Goal: Task Accomplishment & Management: Manage account settings

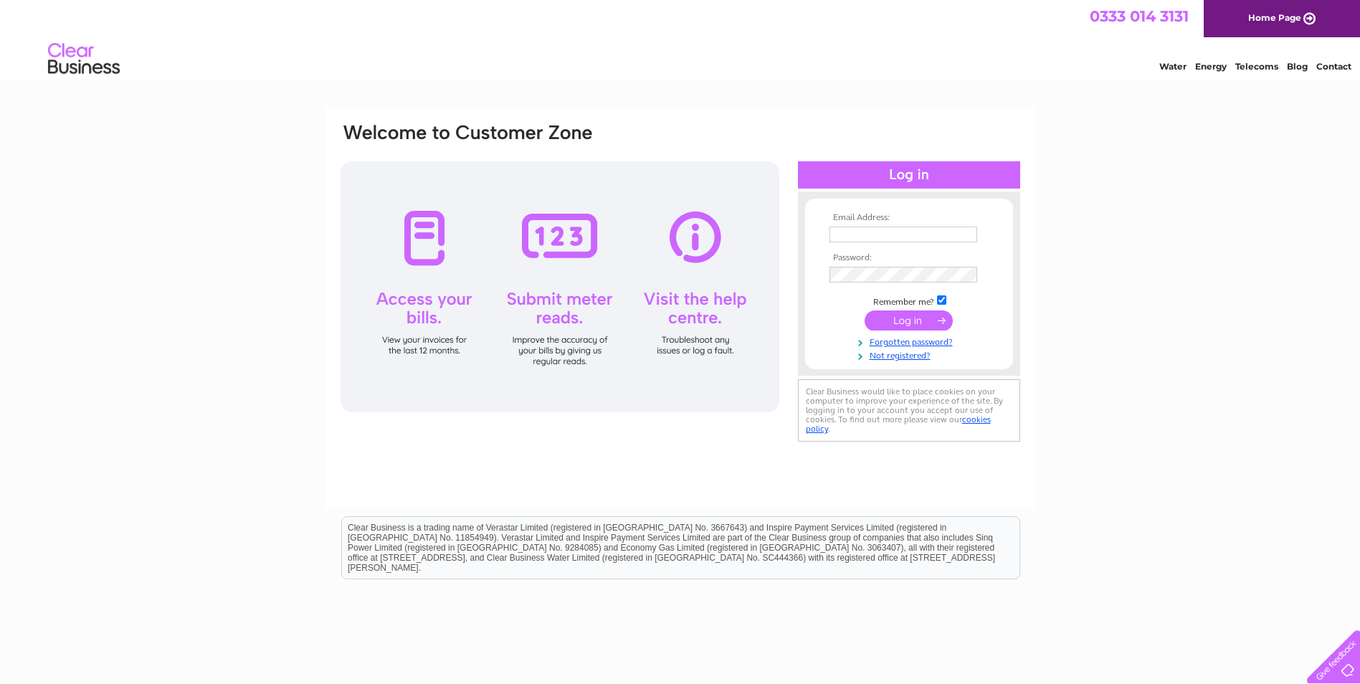
type input "admin@whlpd.com"
click at [904, 314] on input "submit" at bounding box center [909, 321] width 88 height 20
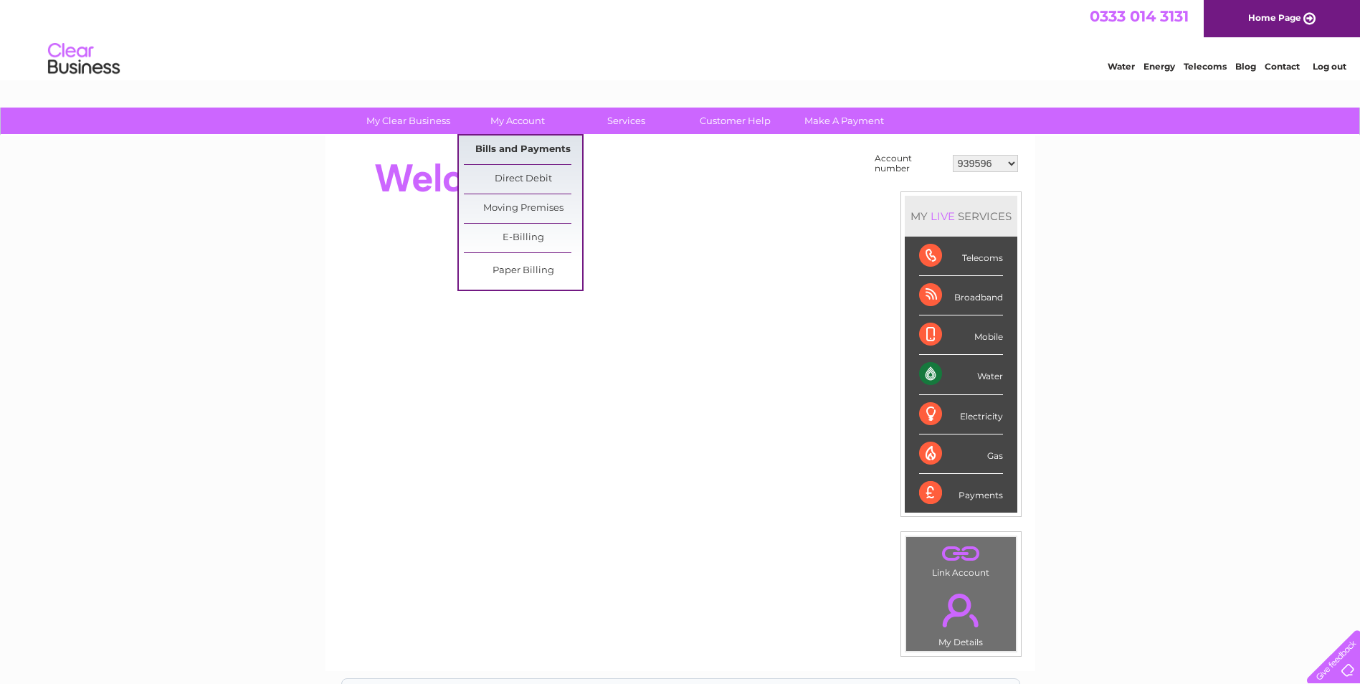
click at [514, 146] on link "Bills and Payments" at bounding box center [523, 150] width 118 height 29
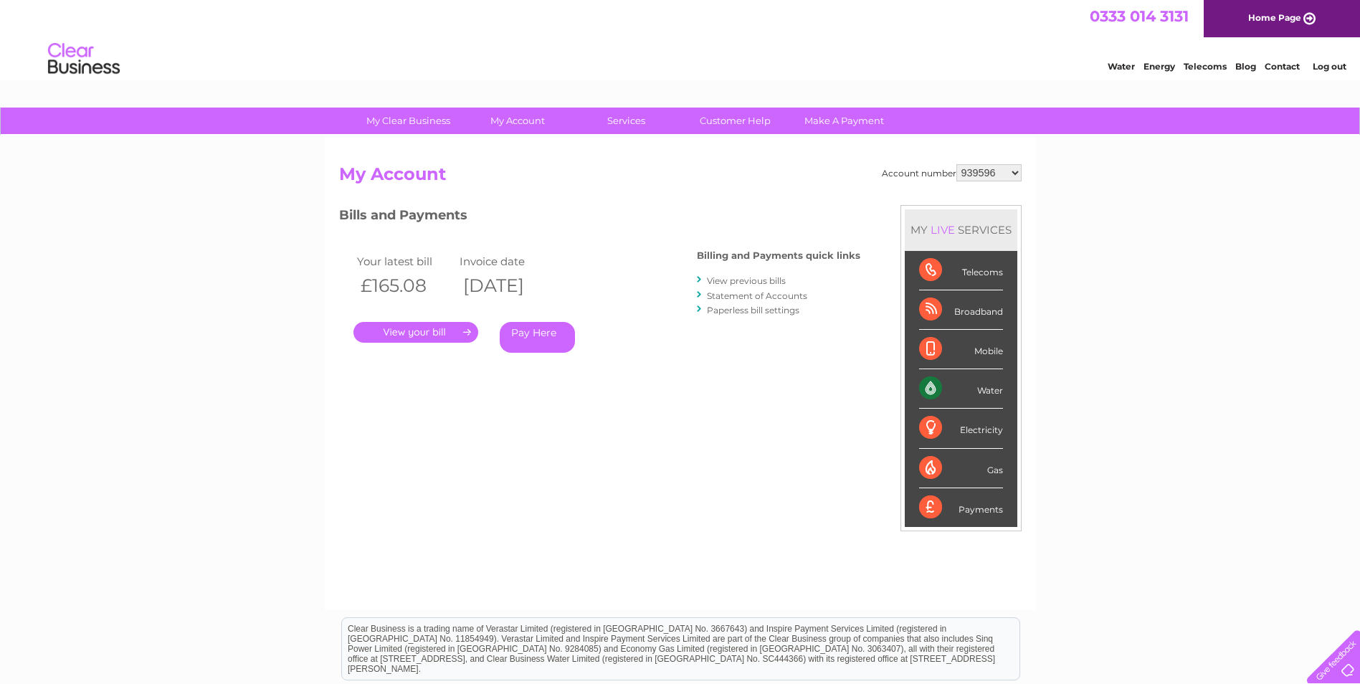
click at [988, 170] on select "939596 981551 30274349 30277375 30290403 30308160" at bounding box center [989, 172] width 65 height 17
select select "981551"
click at [957, 164] on select "939596 981551 30274349 30277375 30290403 30308160" at bounding box center [989, 172] width 65 height 17
drag, startPoint x: 0, startPoint y: 0, endPoint x: 1002, endPoint y: 172, distance: 1016.5
click at [1002, 172] on select "939596 981551 30274349 30277375 30290403 30308160" at bounding box center [989, 172] width 65 height 17
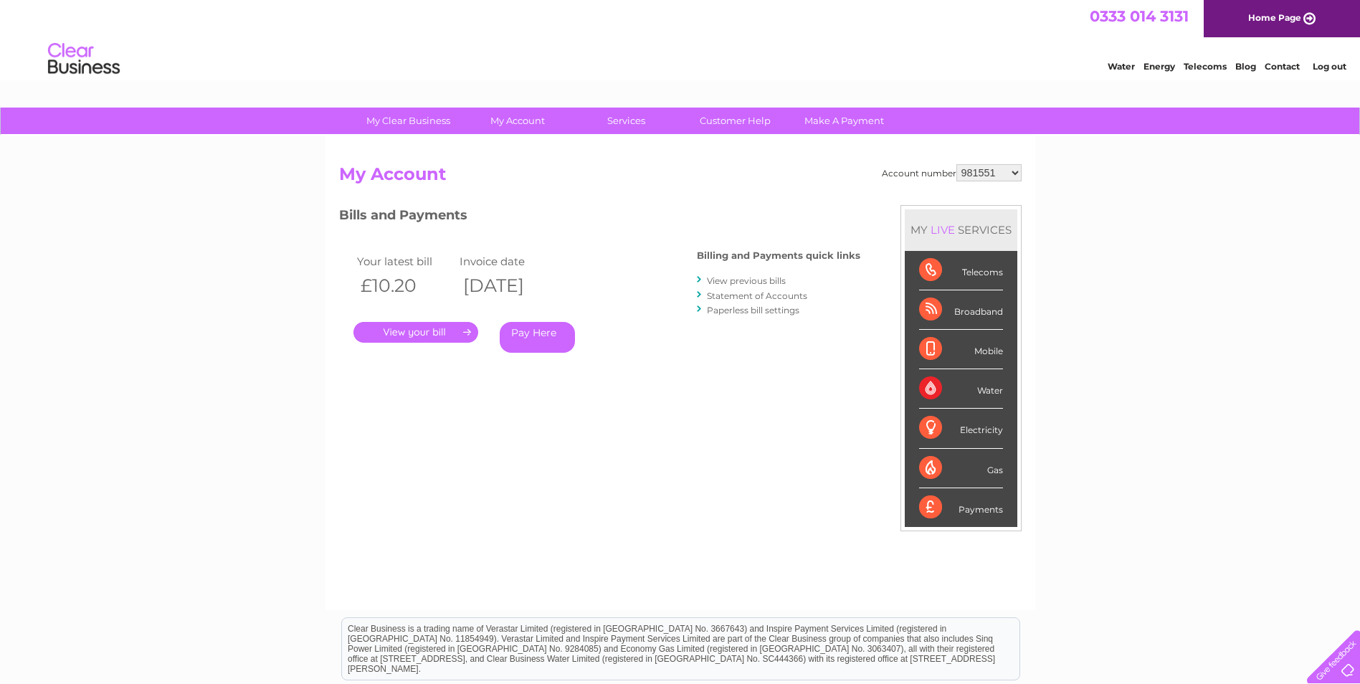
select select "30274349"
click at [957, 164] on select "939596 981551 30274349 30277375 30290403 30308160" at bounding box center [989, 172] width 65 height 17
drag, startPoint x: 0, startPoint y: 0, endPoint x: 987, endPoint y: 174, distance: 1002.8
click at [987, 174] on select "939596 981551 30274349 30277375 30290403 30308160" at bounding box center [989, 172] width 65 height 17
select select "30277375"
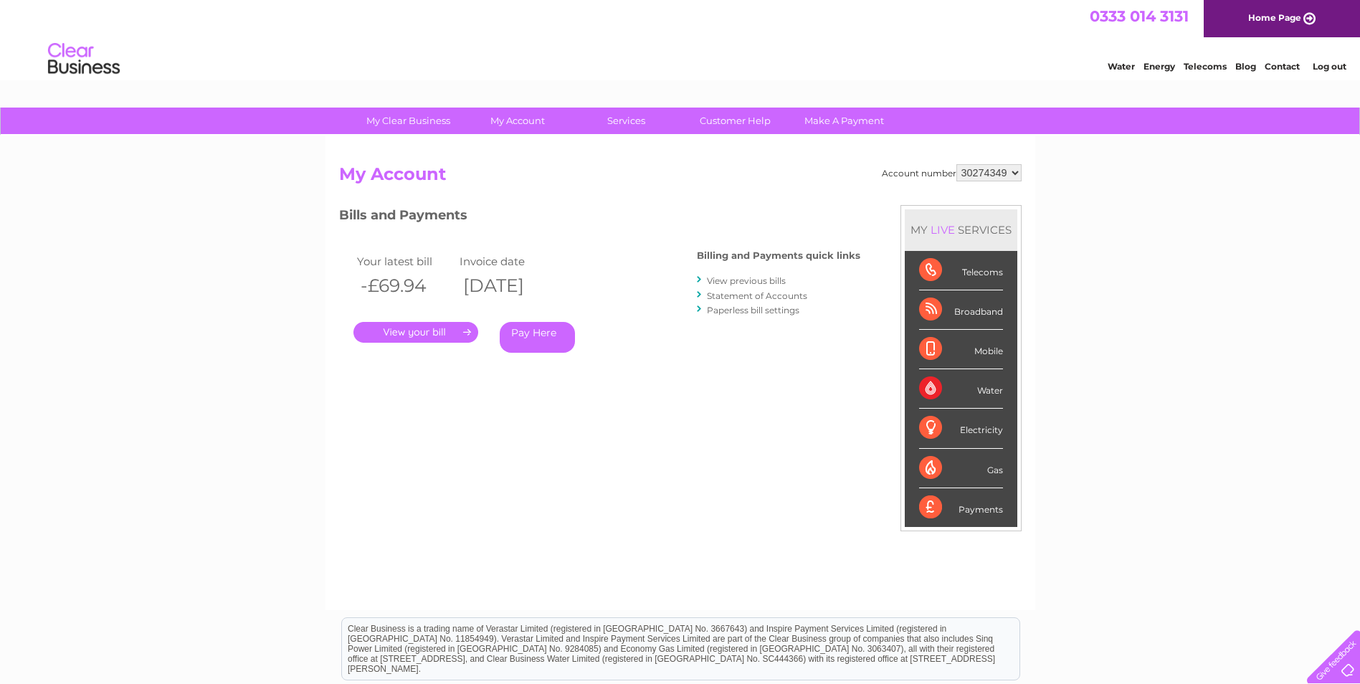
click at [957, 164] on select "939596 981551 30274349 30277375 30290403 30308160" at bounding box center [989, 172] width 65 height 17
click at [446, 338] on link "." at bounding box center [416, 332] width 125 height 21
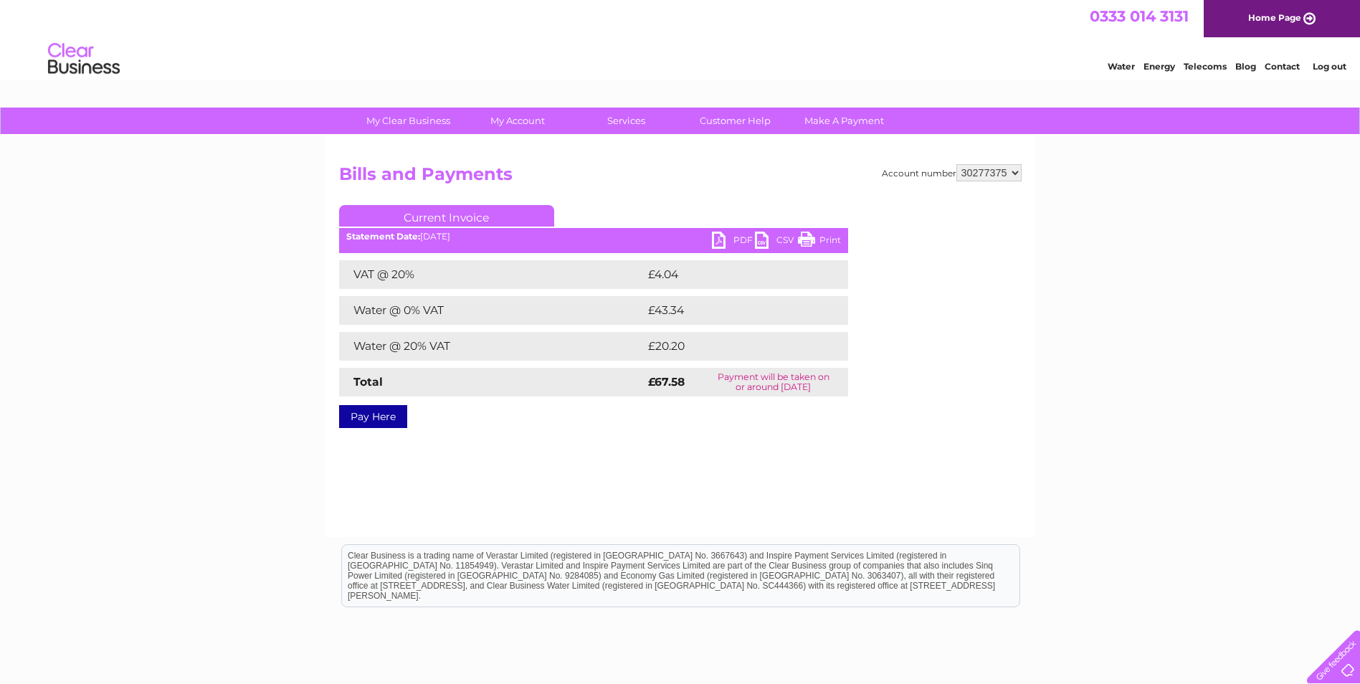
click at [732, 238] on link "PDF" at bounding box center [733, 242] width 43 height 21
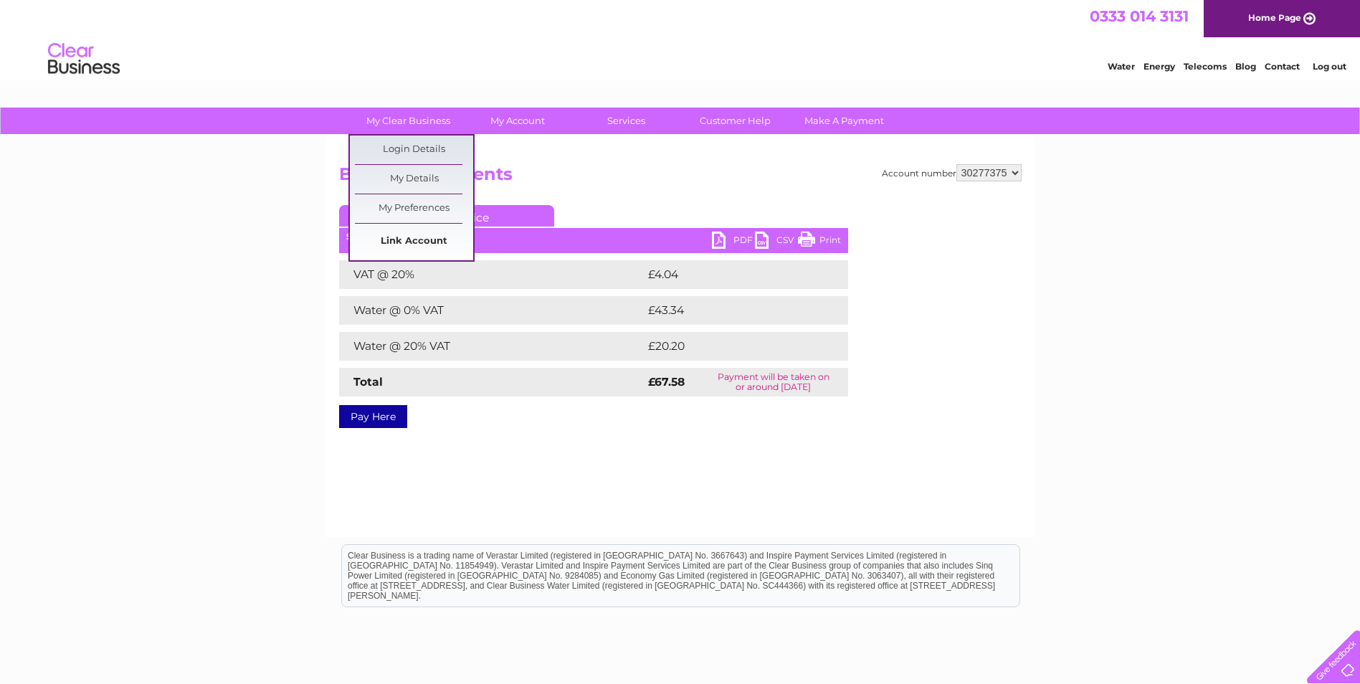
click at [402, 245] on link "Link Account" at bounding box center [414, 241] width 118 height 29
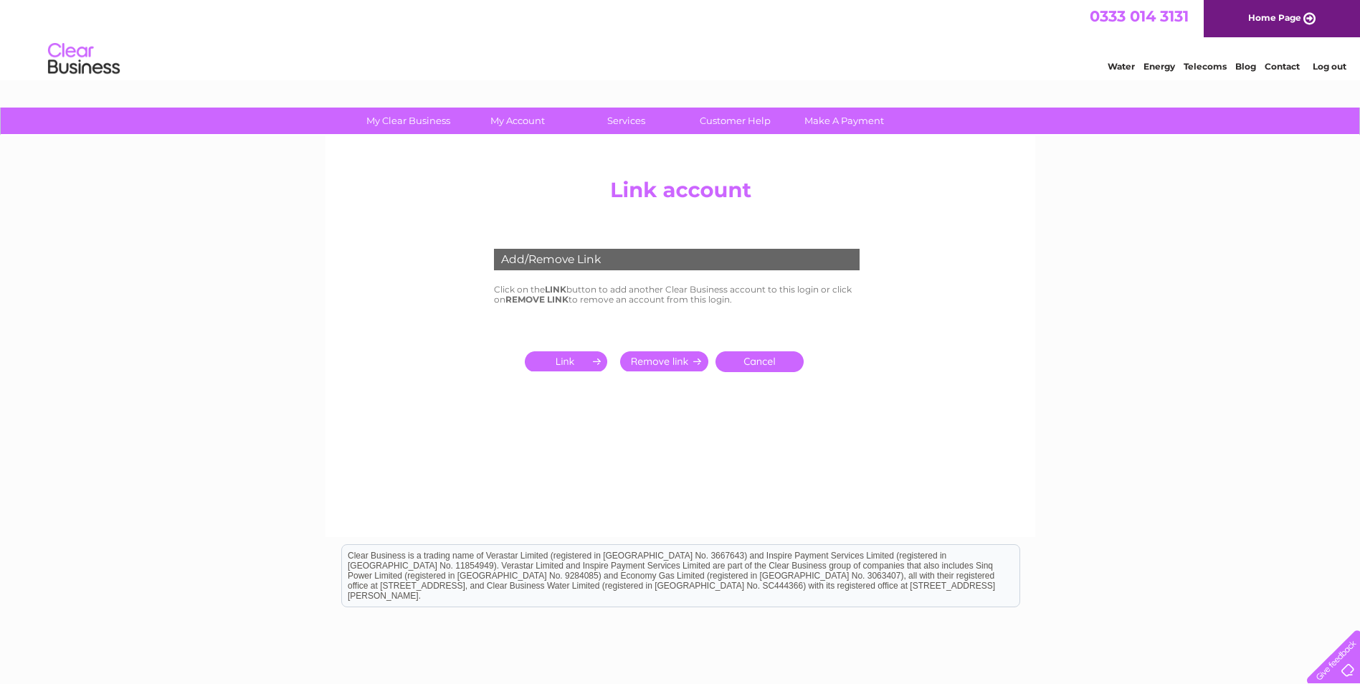
click at [559, 363] on input "submit" at bounding box center [569, 361] width 88 height 20
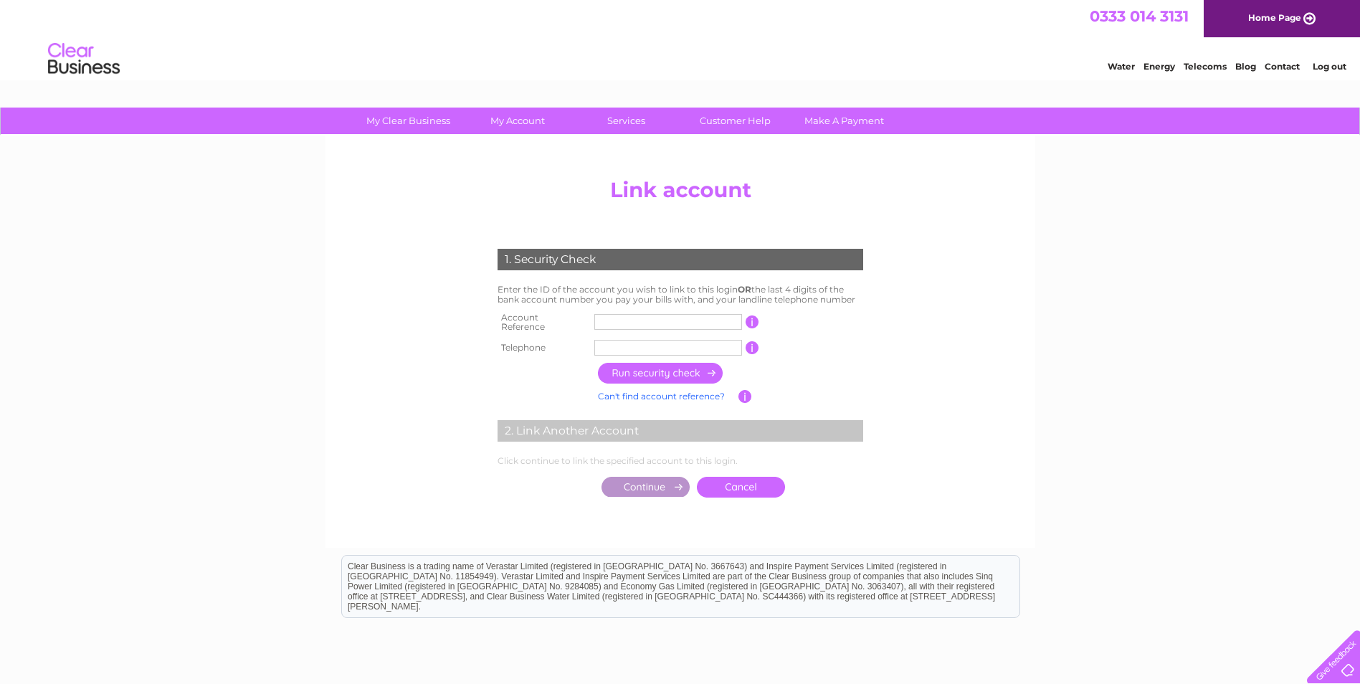
click at [622, 323] on input "text" at bounding box center [669, 322] width 148 height 16
type input "30326326"
click at [612, 340] on input "text" at bounding box center [669, 348] width 148 height 16
type input "01314423240"
click at [640, 372] on input "button" at bounding box center [661, 373] width 126 height 21
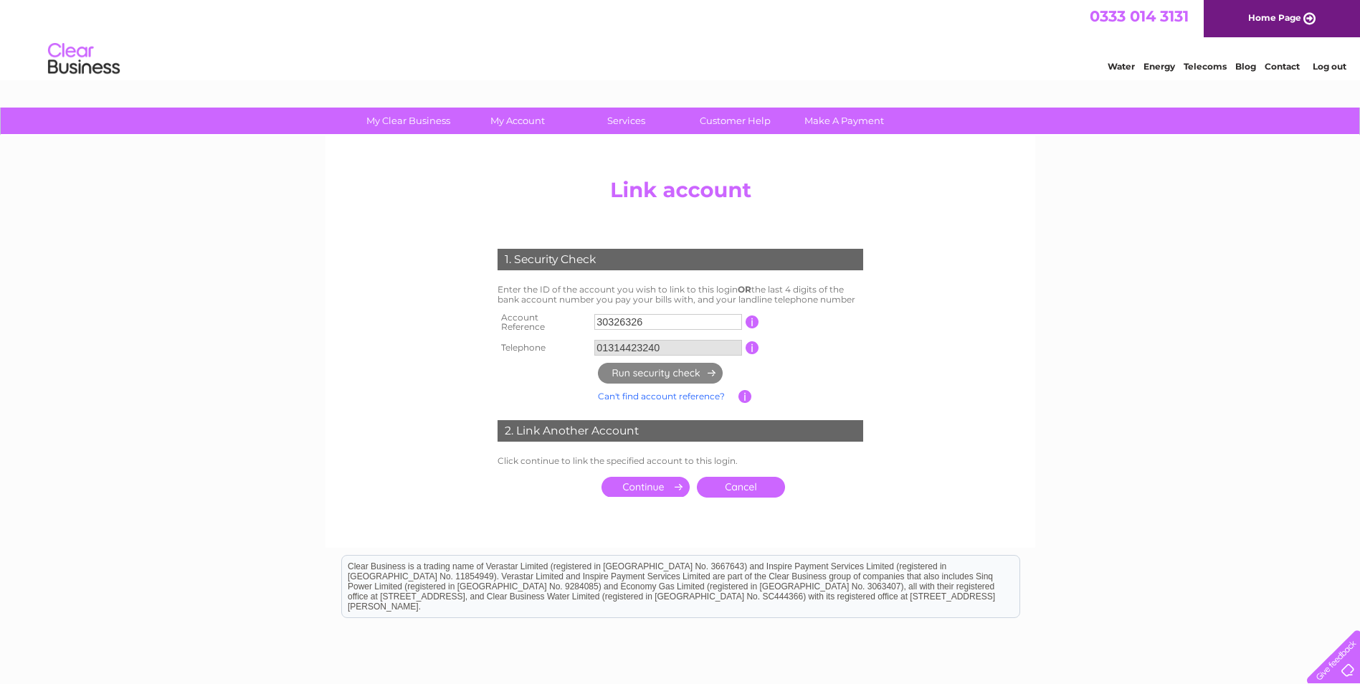
click at [657, 484] on input "submit" at bounding box center [646, 487] width 88 height 20
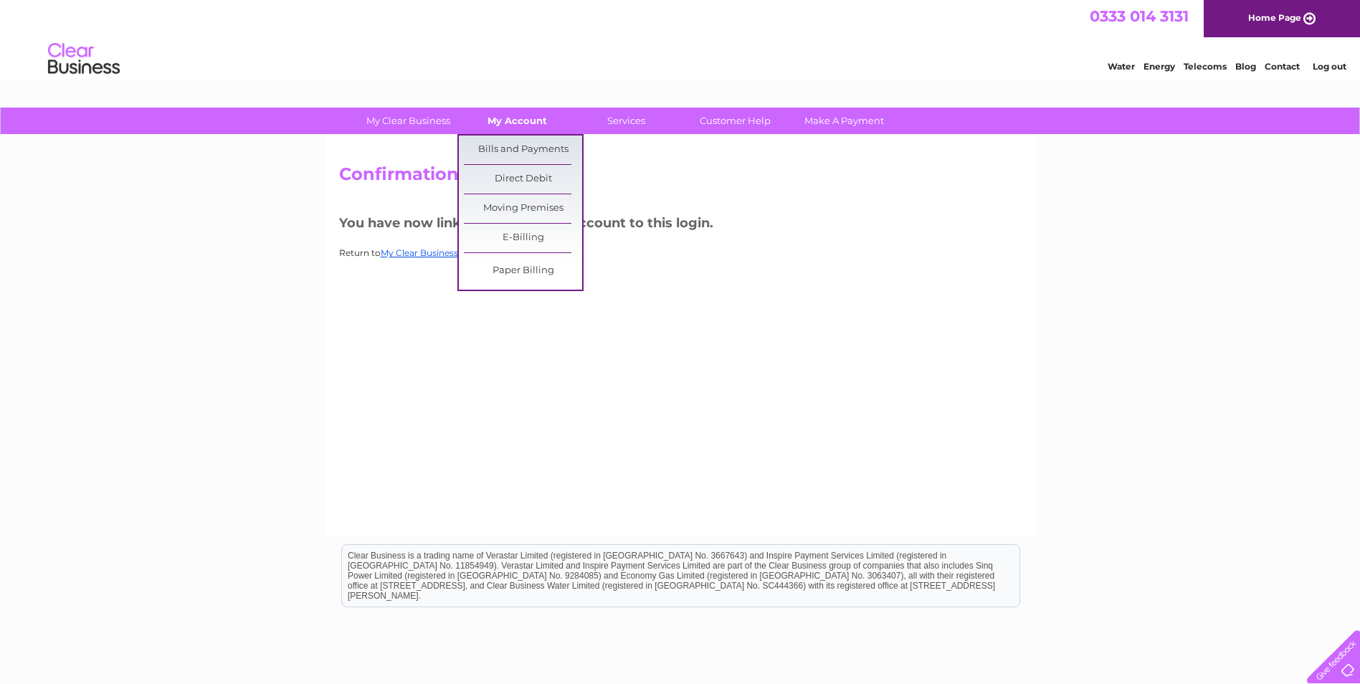
click at [522, 116] on link "My Account" at bounding box center [517, 121] width 118 height 27
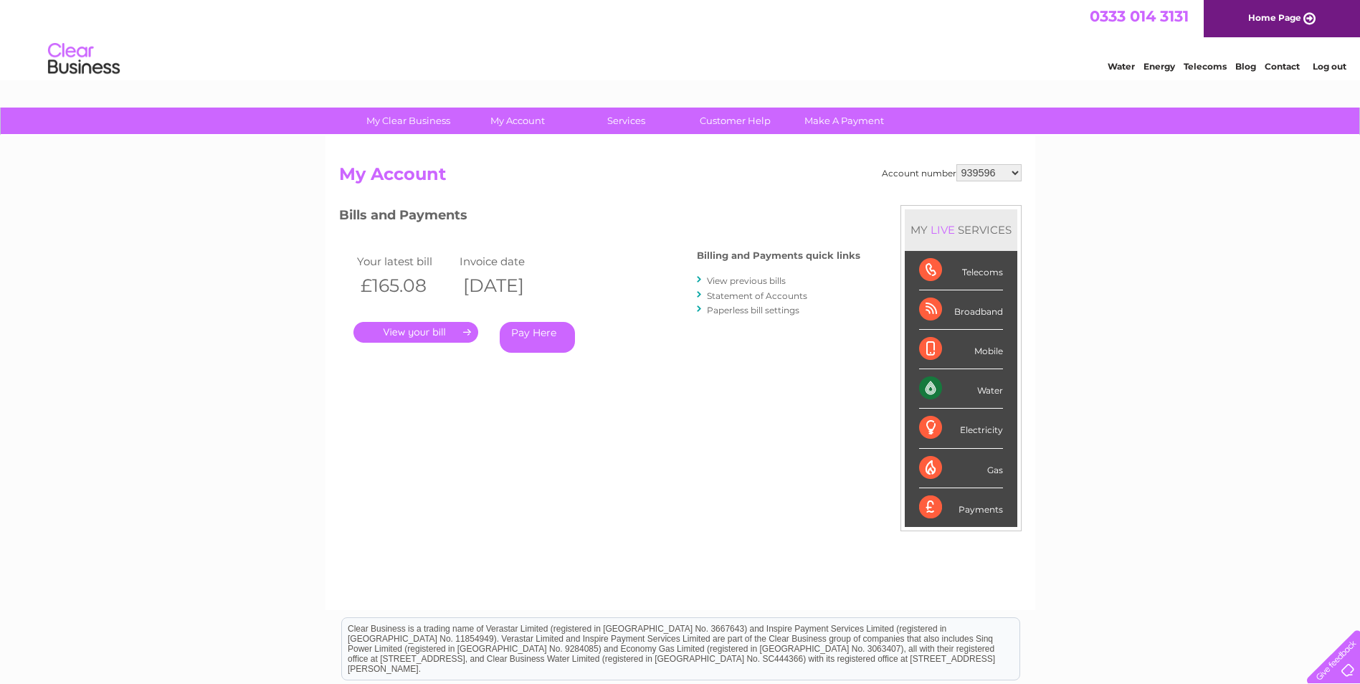
click at [1001, 169] on select "939596 981551 30274349 30277375 30290403 30308160 30326326" at bounding box center [989, 172] width 65 height 17
select select "30326326"
click at [957, 164] on select "939596 981551 30274349 30277375 30290403 30308160 30326326" at bounding box center [989, 172] width 65 height 17
click at [427, 336] on link "." at bounding box center [416, 332] width 125 height 21
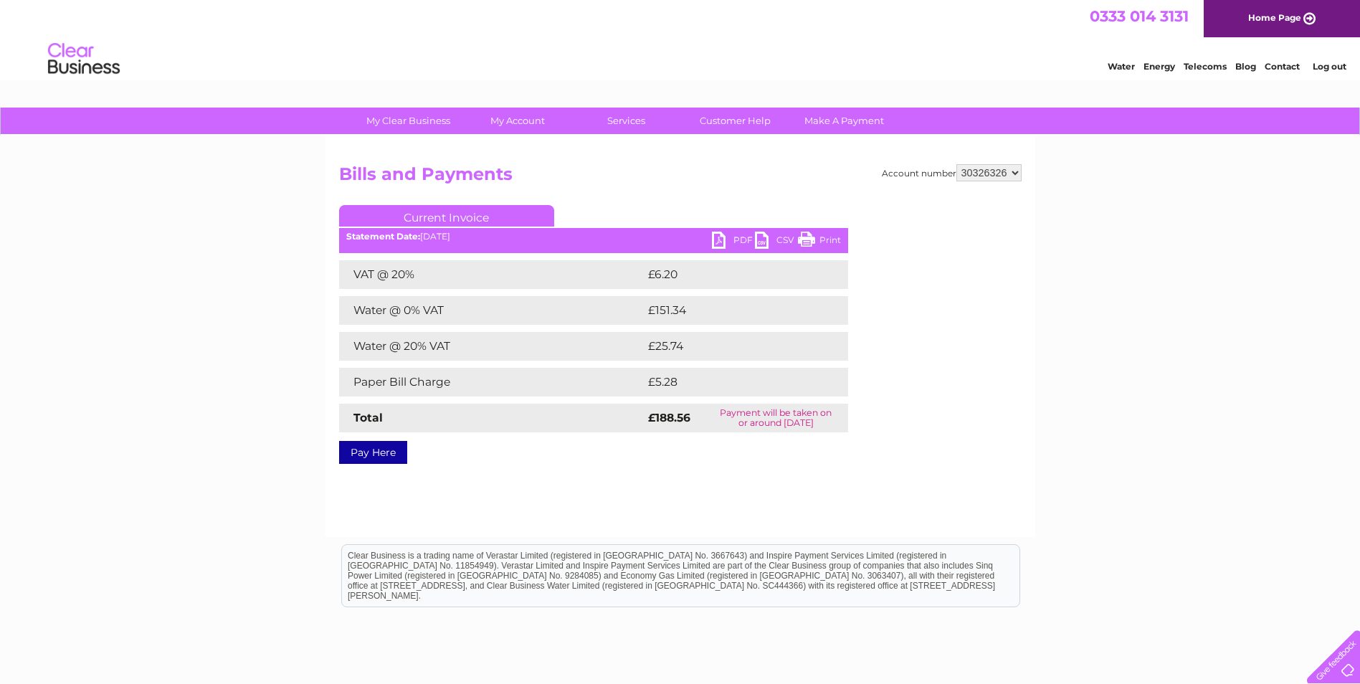
click at [726, 241] on link "PDF" at bounding box center [733, 242] width 43 height 21
click at [737, 247] on link "PDF" at bounding box center [733, 242] width 43 height 21
click at [738, 230] on ul "Current Invoice" at bounding box center [593, 218] width 509 height 27
